Goal: Check status: Check status

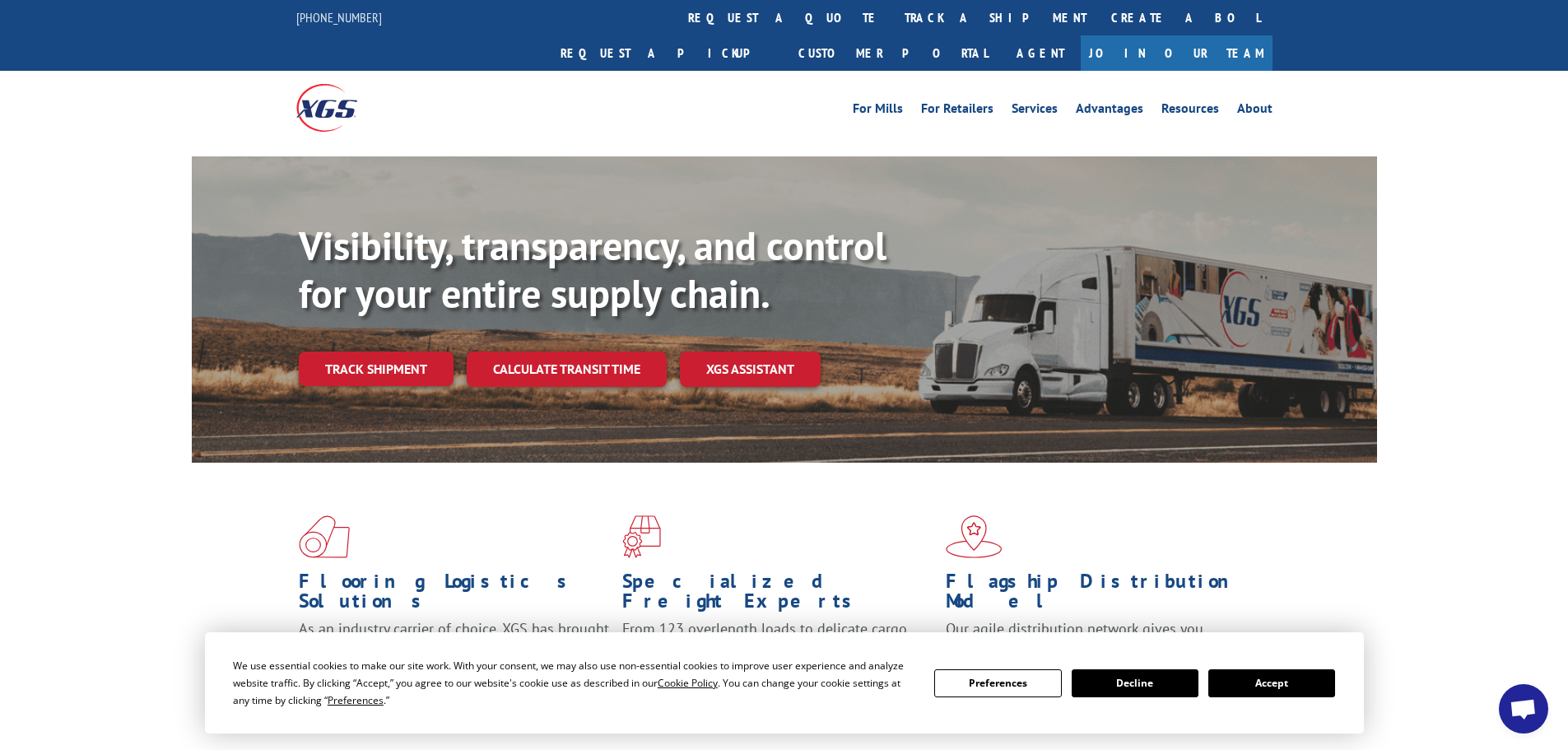
click at [1269, 672] on button "Accept" at bounding box center [1271, 683] width 127 height 28
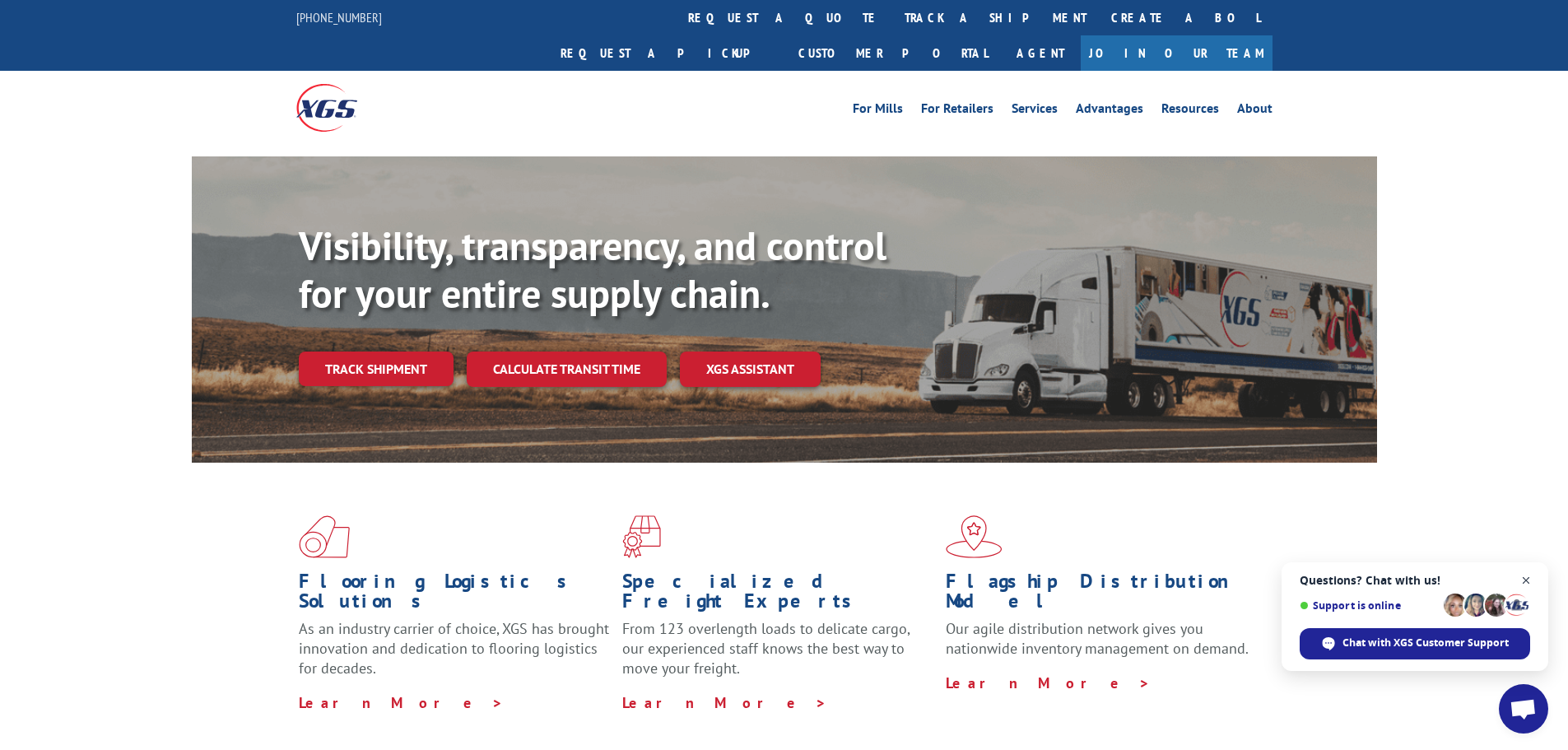
click at [1523, 578] on span "Close chat" at bounding box center [1526, 581] width 21 height 21
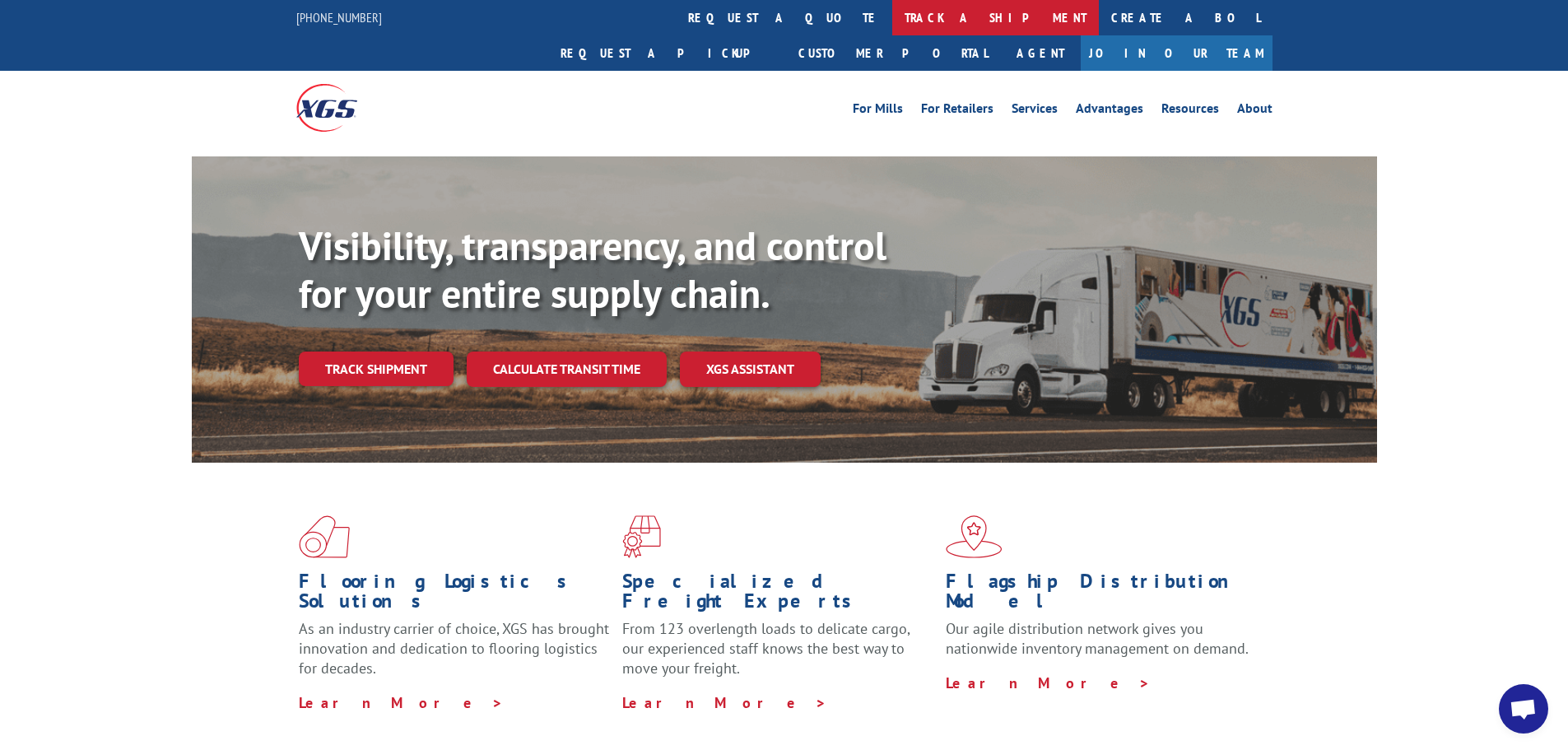
click at [892, 9] on link "track a shipment" at bounding box center [995, 18] width 207 height 36
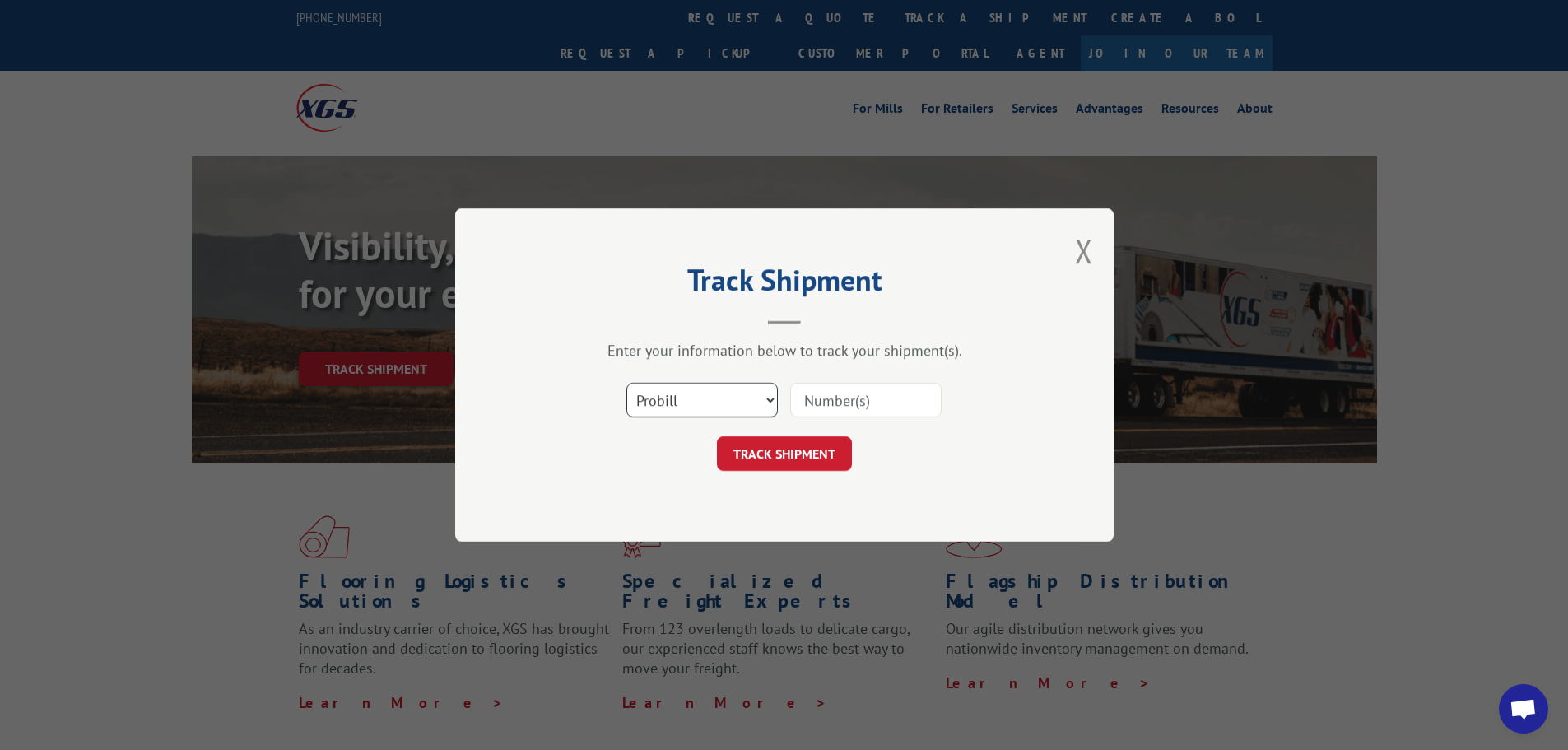
click at [728, 386] on select "Select category... Probill BOL PO" at bounding box center [702, 400] width 151 height 35
select select "po"
click at [626, 383] on select "Select category... Probill BOL PO" at bounding box center [702, 400] width 151 height 35
click at [838, 397] on input at bounding box center [865, 400] width 151 height 35
type input "61508882"
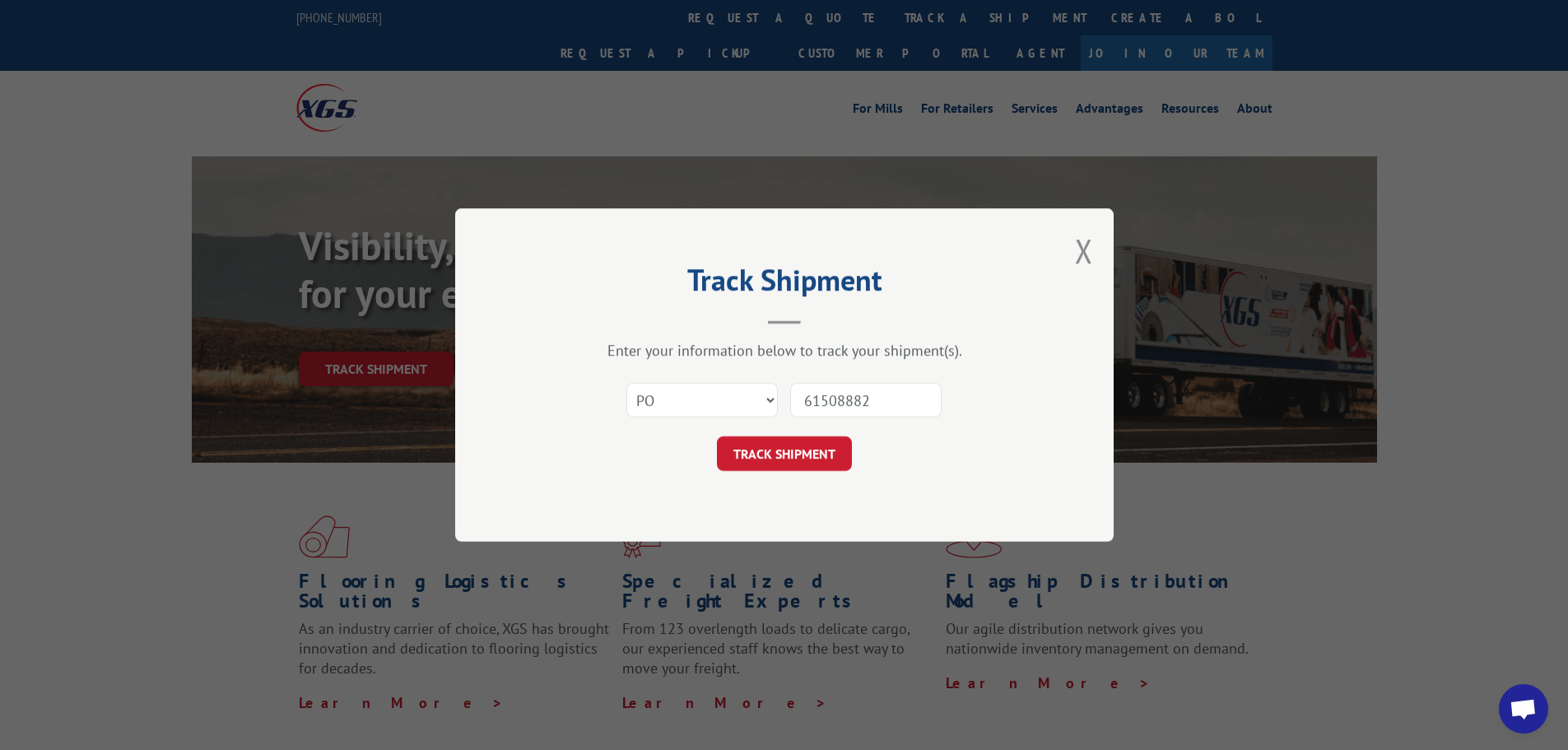
click at [761, 468] on button "TRACK SHIPMENT" at bounding box center [784, 454] width 135 height 35
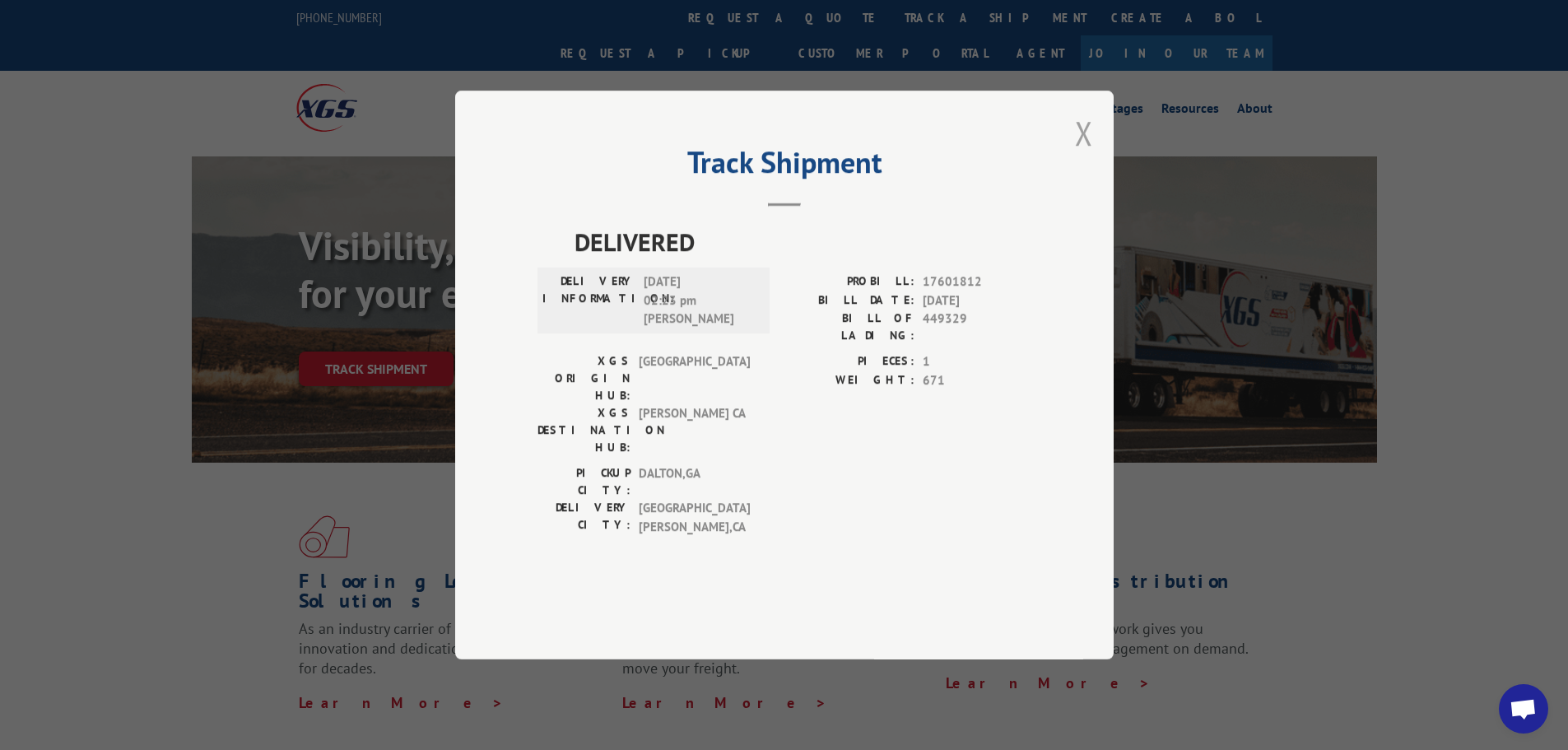
click at [1088, 154] on button "Close modal" at bounding box center [1084, 133] width 18 height 43
